Goal: Transaction & Acquisition: Download file/media

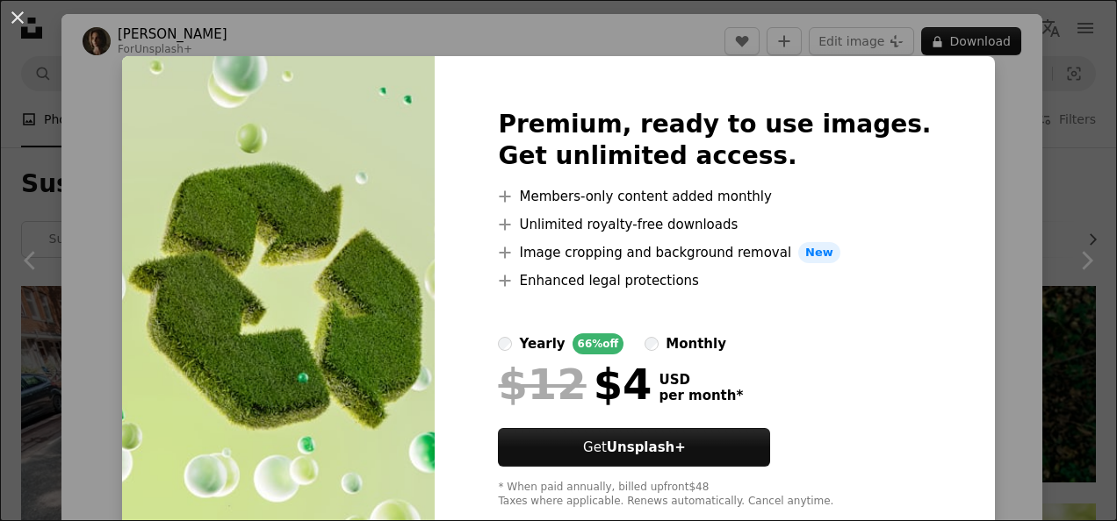
scroll to position [736, 0]
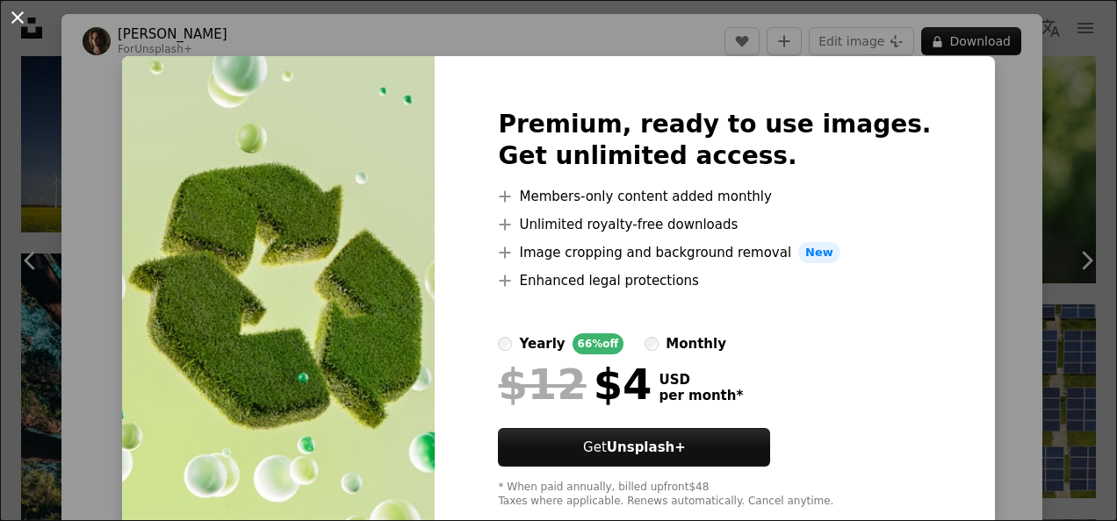
click at [16, 23] on button "An X shape" at bounding box center [17, 17] width 21 height 21
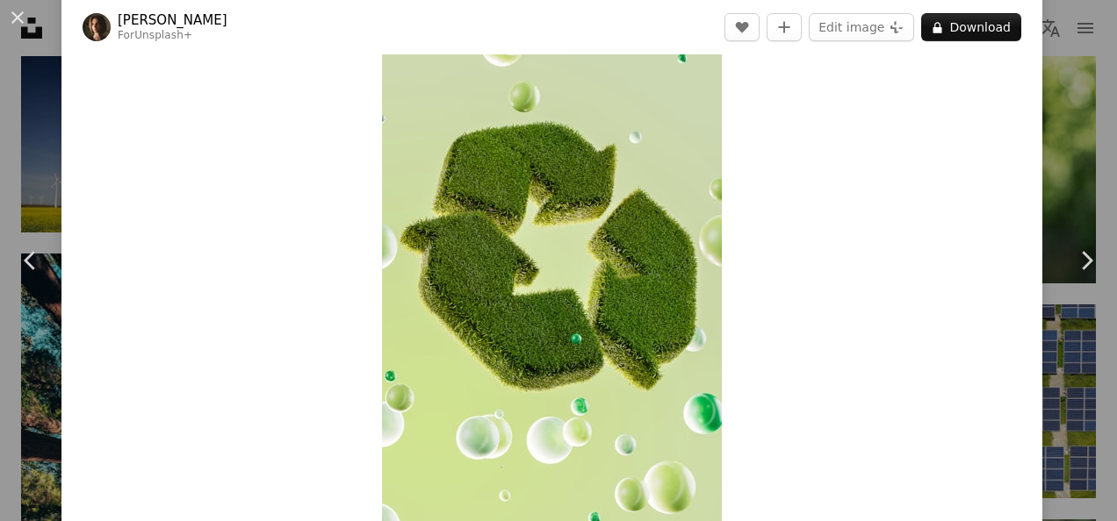
scroll to position [64, 0]
click at [857, 22] on button "Edit image Plus sign for Unsplash+" at bounding box center [861, 27] width 105 height 28
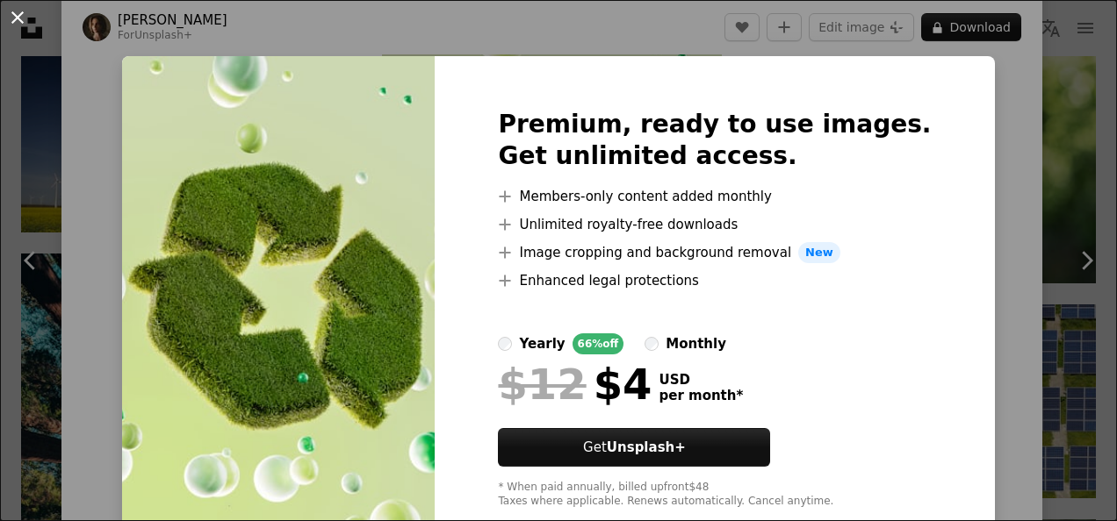
click at [19, 28] on button "An X shape" at bounding box center [17, 17] width 21 height 21
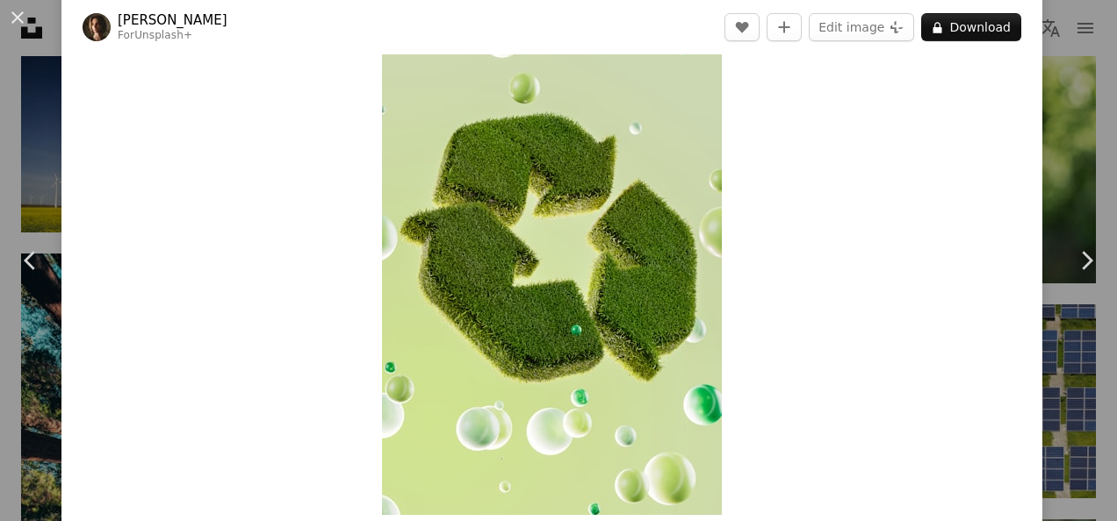
scroll to position [73, 0]
click at [20, 26] on button "An X shape" at bounding box center [17, 17] width 21 height 21
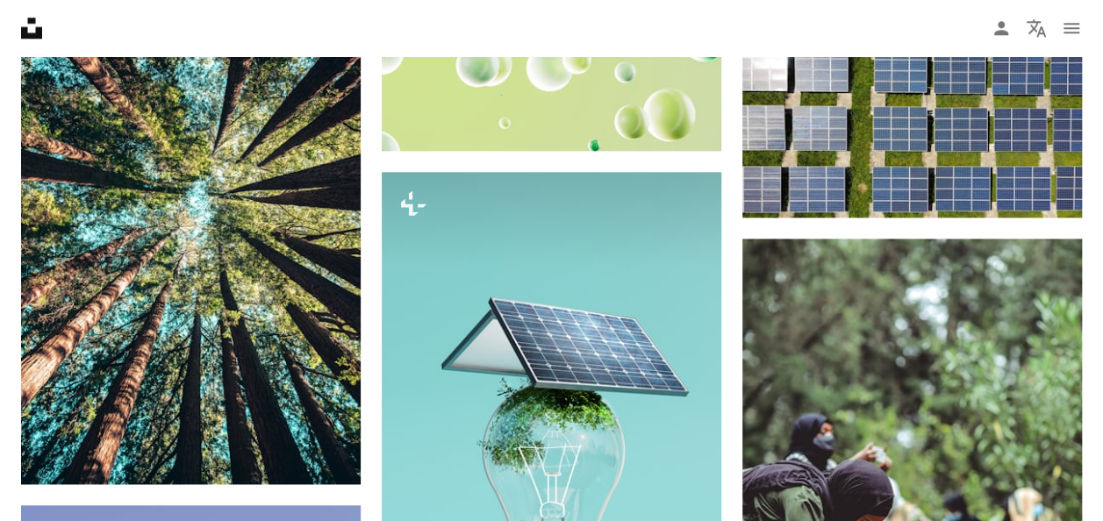
scroll to position [1006, 0]
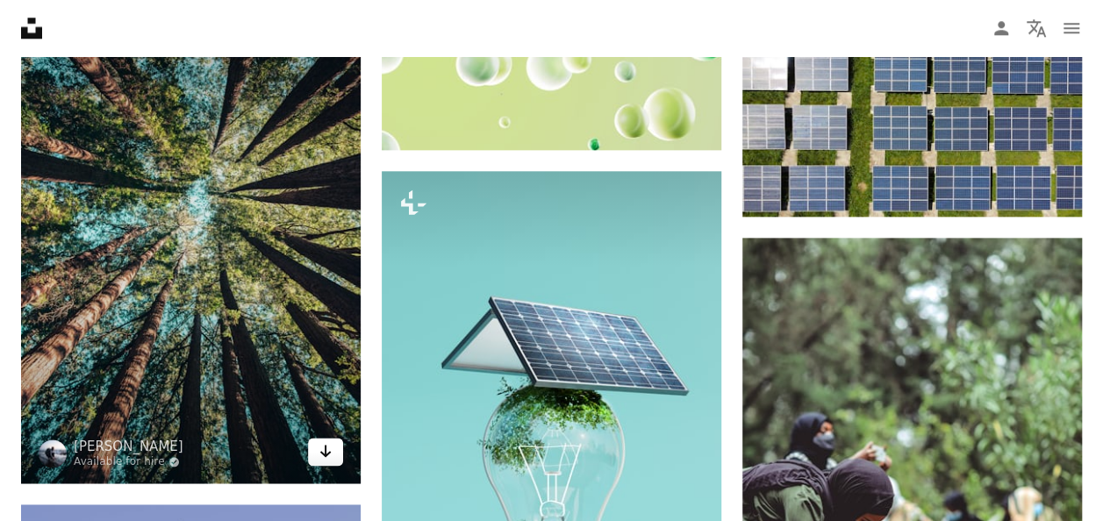
click at [334, 451] on link "Arrow pointing down" at bounding box center [325, 452] width 35 height 28
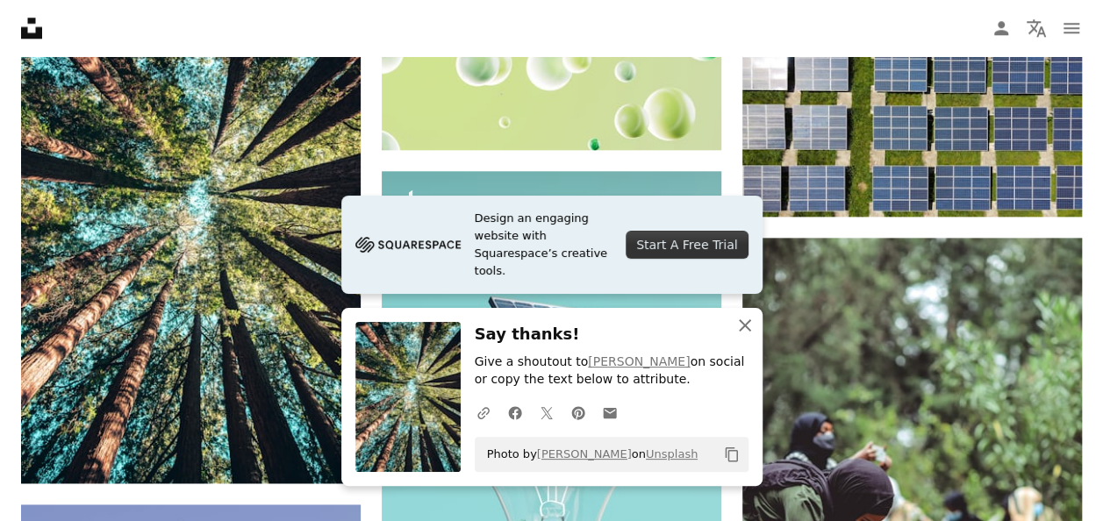
click at [747, 318] on icon "An X shape" at bounding box center [745, 325] width 21 height 21
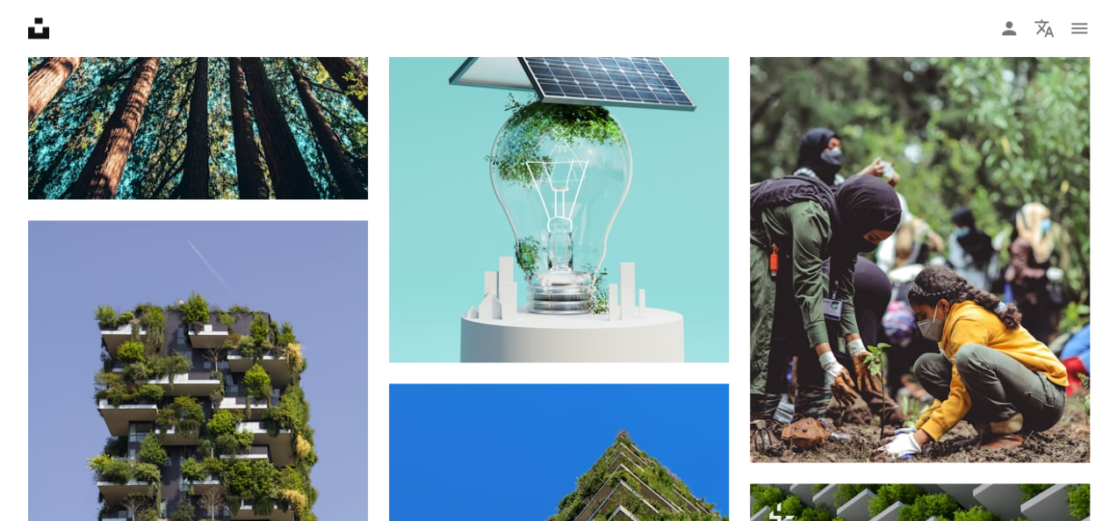
scroll to position [1291, 0]
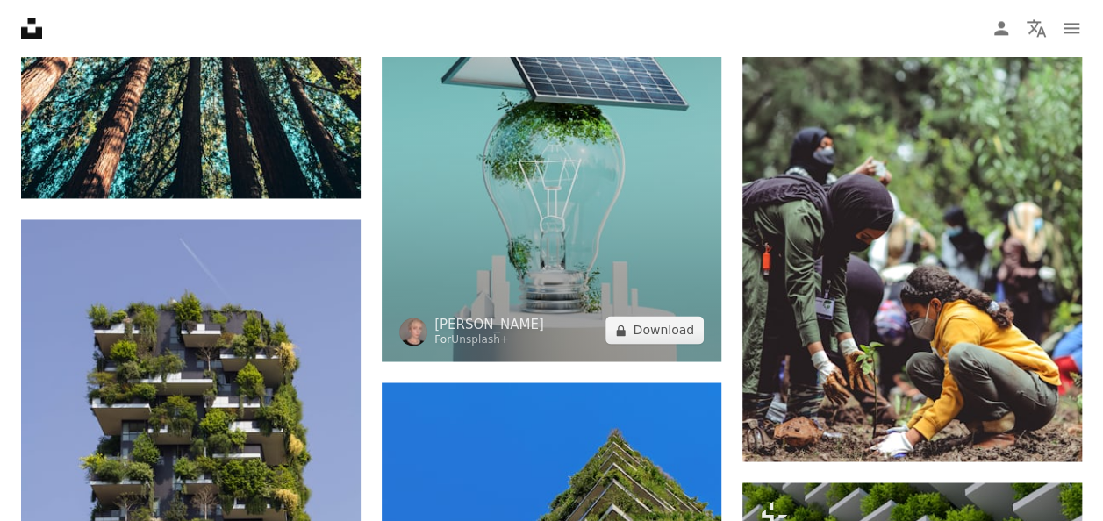
click at [602, 255] on img at bounding box center [552, 124] width 340 height 476
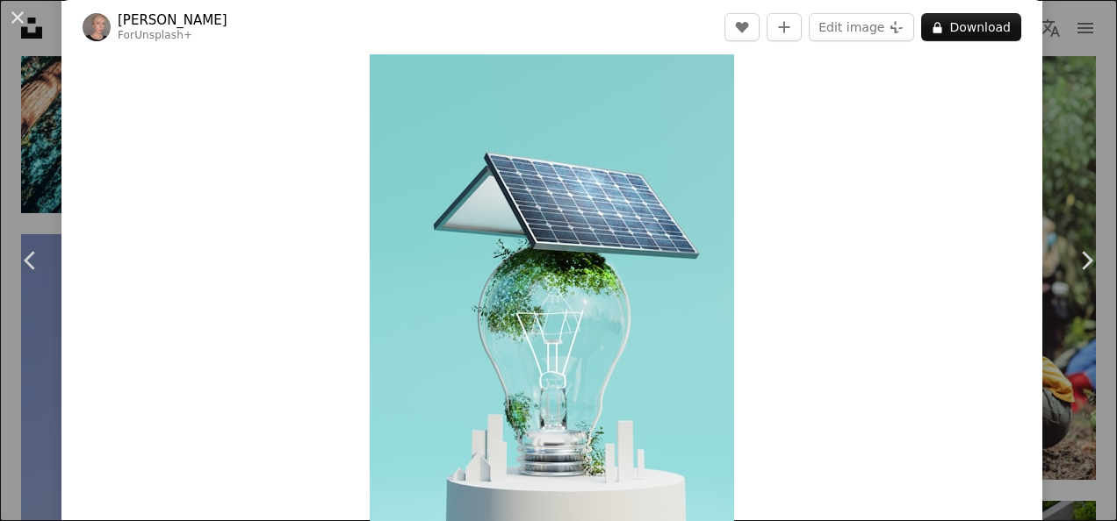
scroll to position [49, 0]
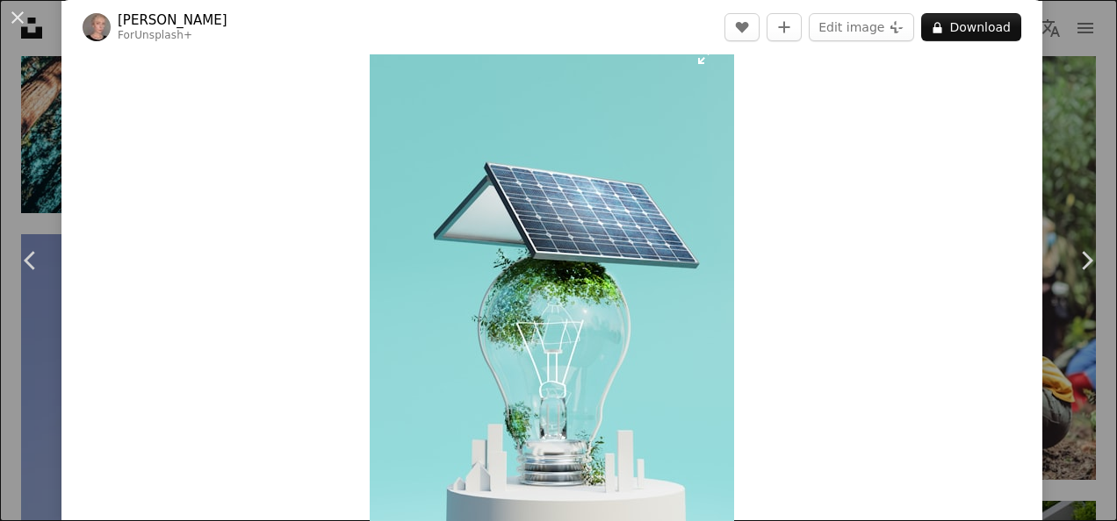
click at [694, 64] on img "Zoom in on this image" at bounding box center [552, 283] width 364 height 510
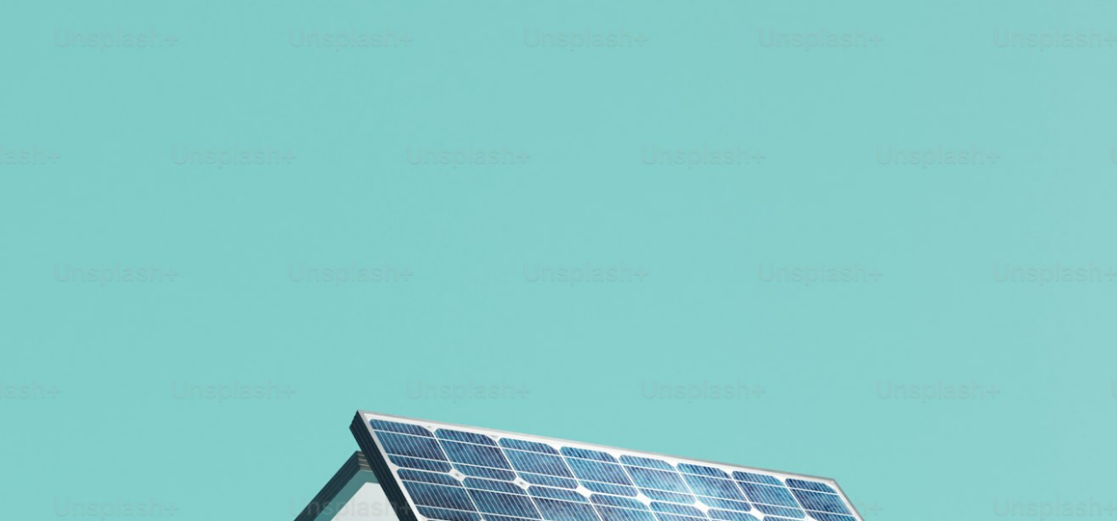
scroll to position [503, 0]
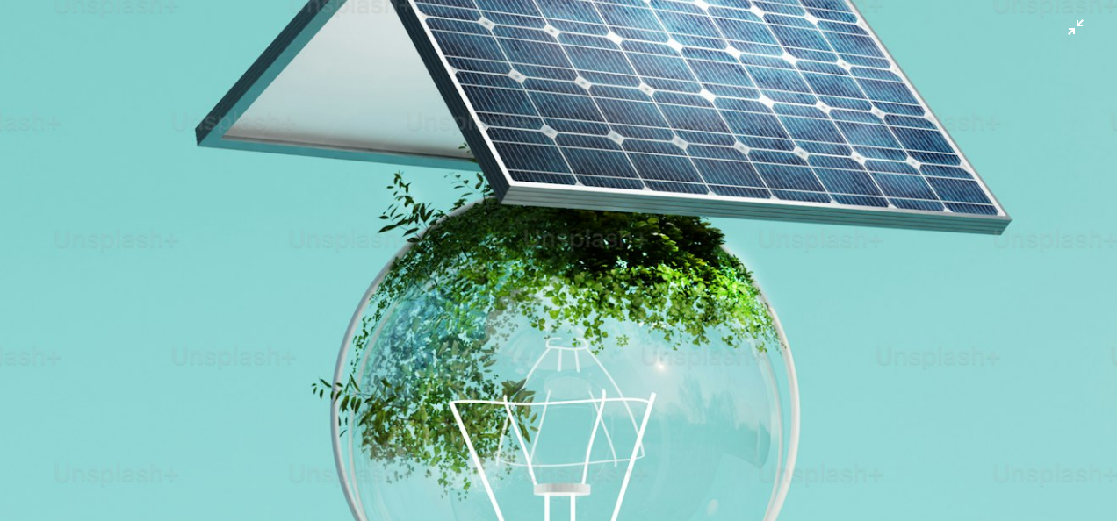
click at [1055, 28] on img "Zoom out on this image" at bounding box center [558, 279] width 1118 height 1566
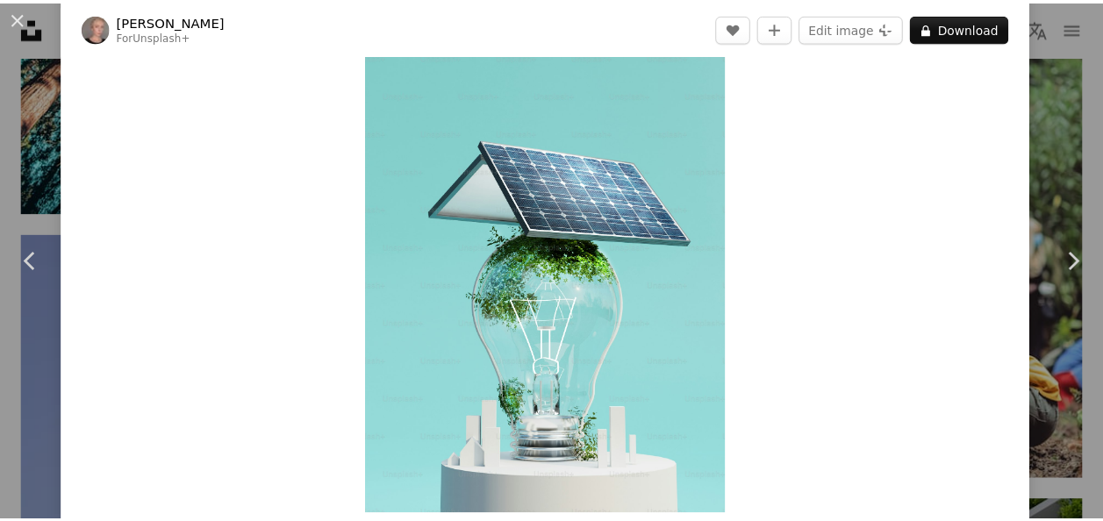
scroll to position [71, 0]
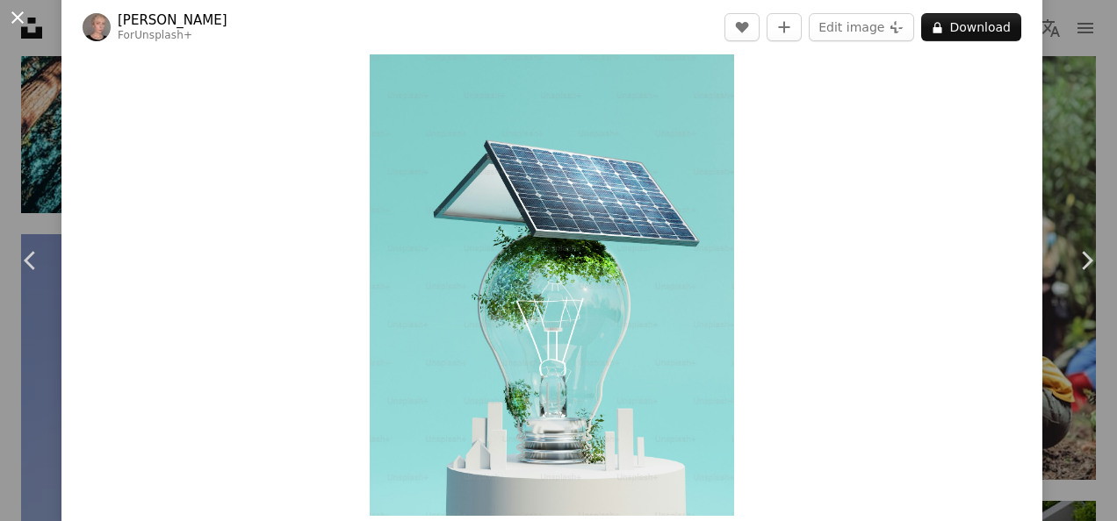
click at [23, 21] on button "An X shape" at bounding box center [17, 17] width 21 height 21
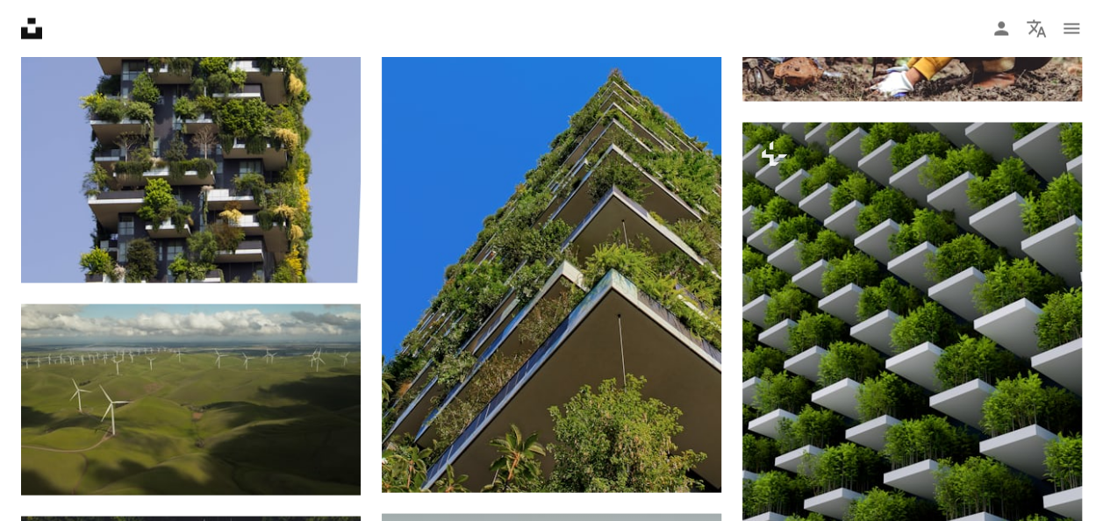
scroll to position [1718, 0]
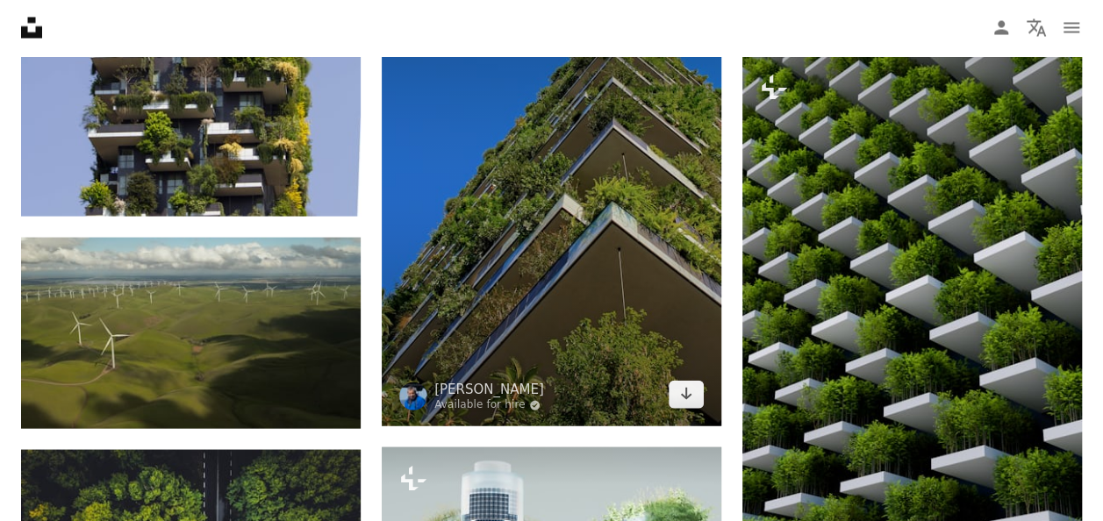
click at [444, 219] on img at bounding box center [552, 191] width 340 height 471
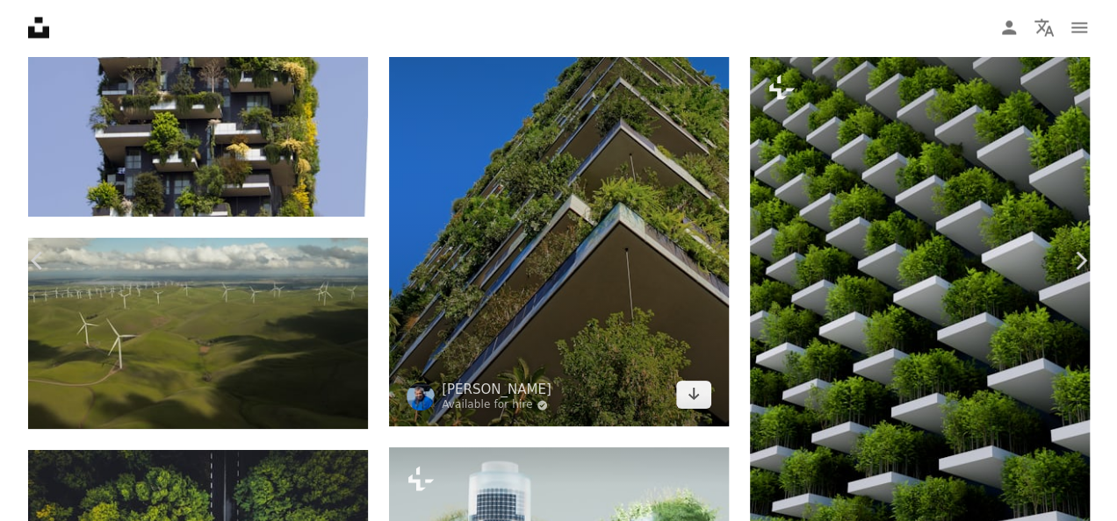
scroll to position [1806, 0]
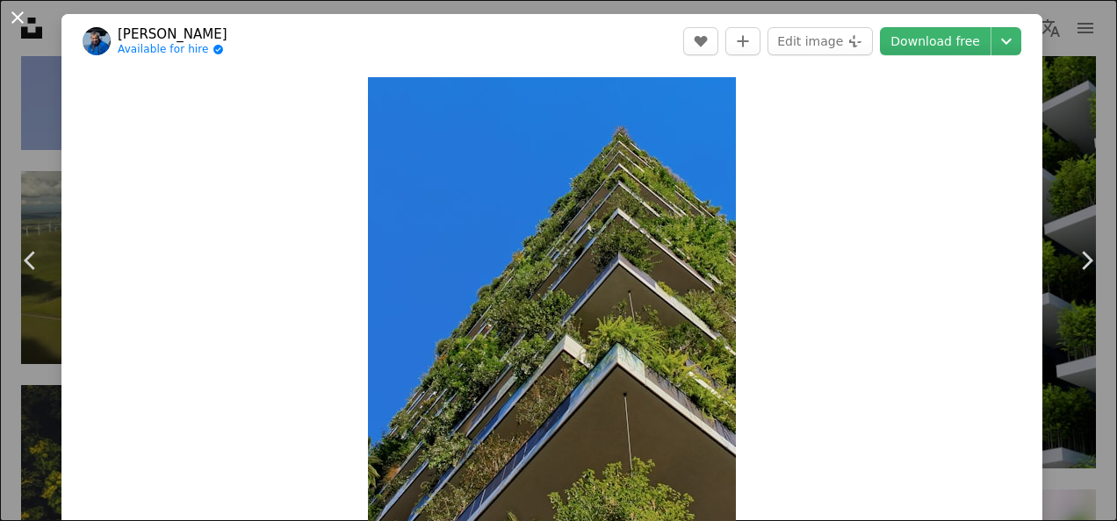
click at [25, 20] on button "An X shape" at bounding box center [17, 17] width 21 height 21
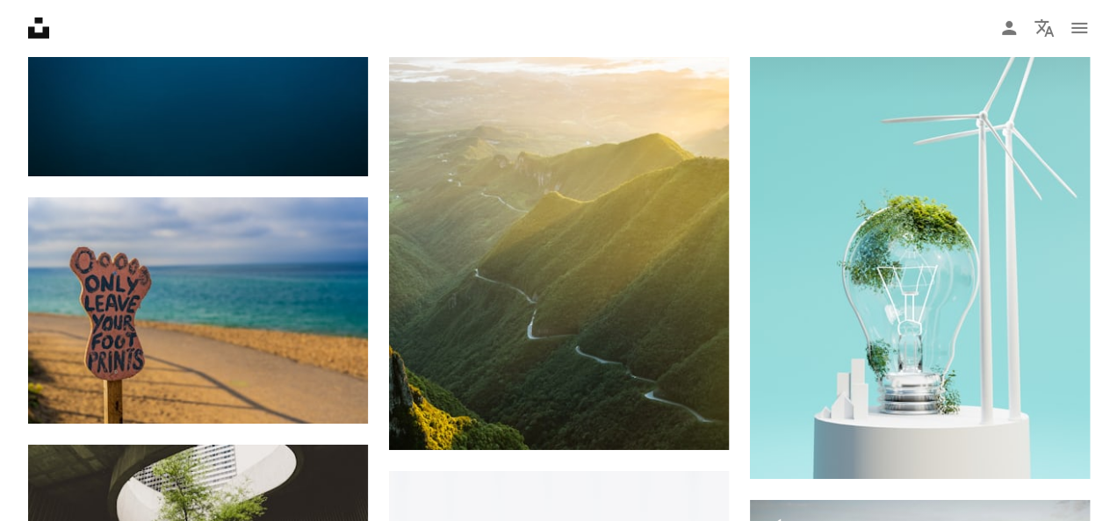
scroll to position [2962, 0]
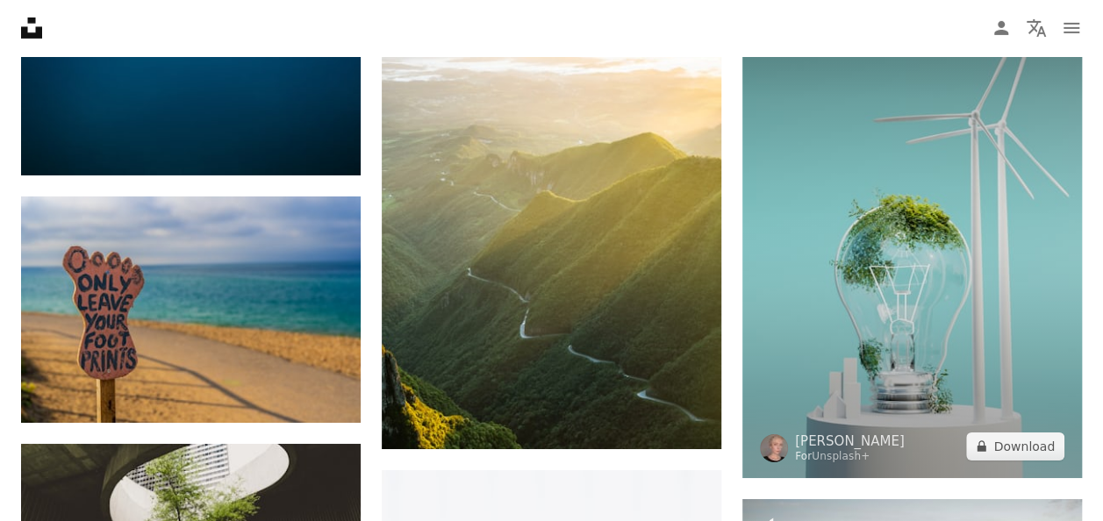
click at [959, 356] on img at bounding box center [913, 241] width 340 height 476
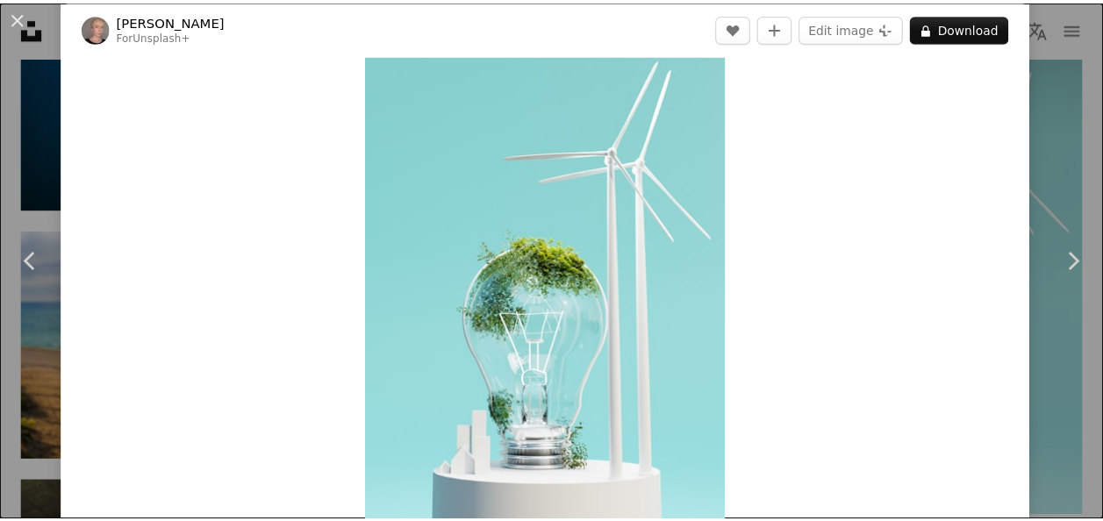
scroll to position [47, 0]
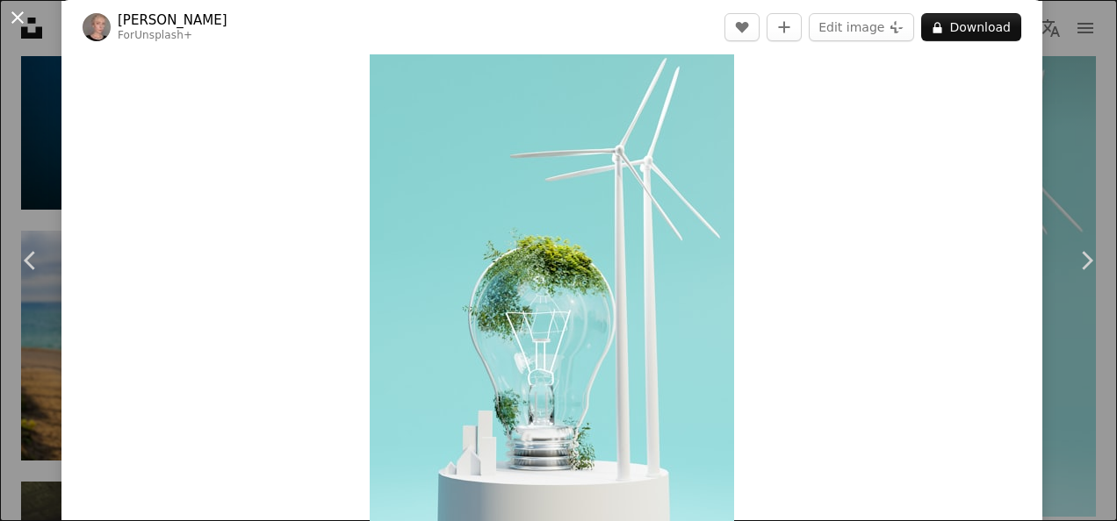
click at [19, 7] on button "An X shape" at bounding box center [17, 17] width 21 height 21
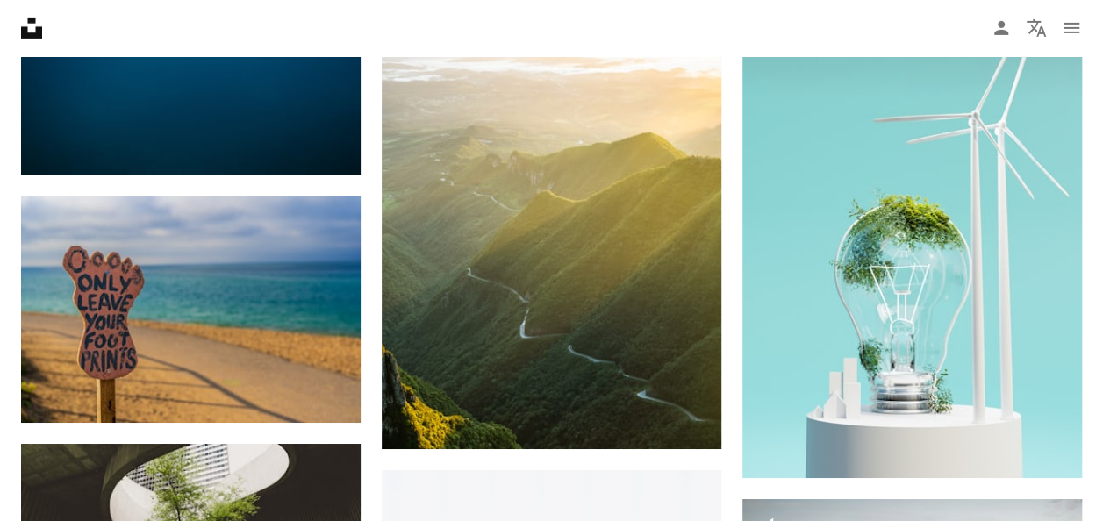
click at [19, 4] on nav "Unsplash logo Unsplash Home A photo Pen Tool A compass A stack of folders Downl…" at bounding box center [551, 28] width 1103 height 56
